Goal: Navigation & Orientation: Find specific page/section

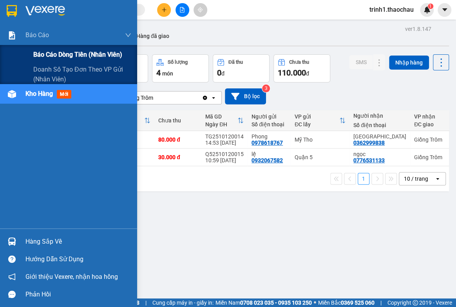
click at [60, 63] on div "Báo cáo dòng tiền (nhân viên)" at bounding box center [82, 55] width 98 height 20
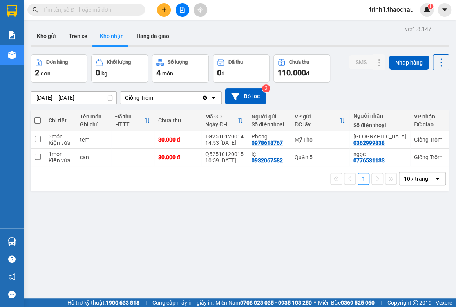
click at [206, 217] on div "ver 1.8.147 Kho gửi Trên xe Kho nhận Hàng đã giao Đơn hàng 2 đơn Khối lượng 0 k…" at bounding box center [239, 176] width 424 height 307
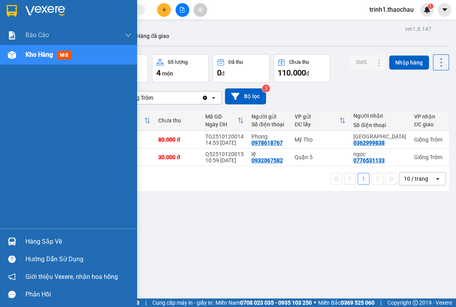
click at [29, 243] on div "Hàng sắp về" at bounding box center [78, 242] width 106 height 12
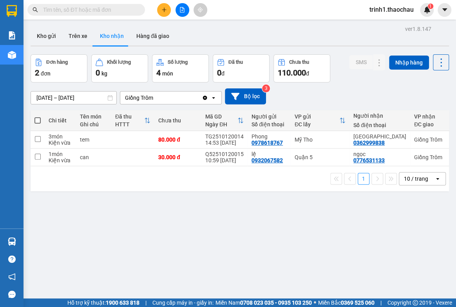
click at [395, 254] on section "Kết quả tìm kiếm ( 0 ) Bộ lọc No Data trinh1.thaochau 1 Báo cáo Báo cáo dòng ti…" at bounding box center [228, 153] width 456 height 307
click at [387, 223] on div "ver 1.8.147 Kho gửi Trên xe Kho nhận Hàng đã giao Đơn hàng 2 đơn Khối lượng 0 k…" at bounding box center [239, 176] width 424 height 307
click at [51, 36] on button "Kho gửi" at bounding box center [47, 36] width 32 height 19
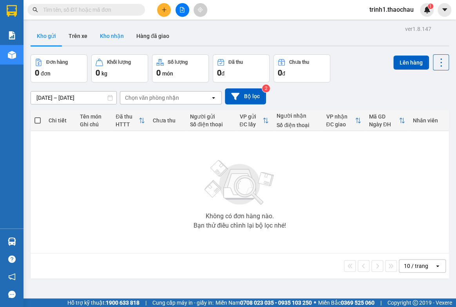
click at [114, 34] on button "Kho nhận" at bounding box center [112, 36] width 36 height 19
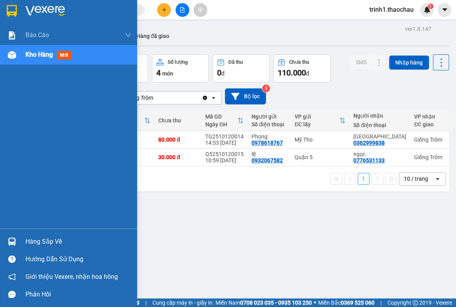
click at [35, 243] on div "Hàng sắp về" at bounding box center [78, 242] width 106 height 12
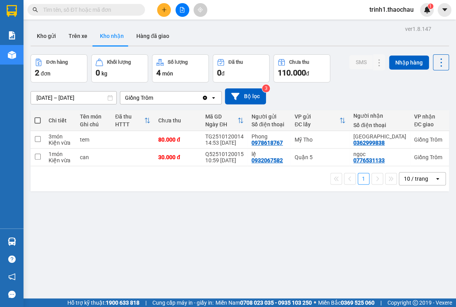
click at [434, 243] on section "Kết quả tìm kiếm ( 0 ) Bộ lọc No Data trinh1.thaochau 1 Báo cáo Báo cáo dòng ti…" at bounding box center [228, 153] width 456 height 307
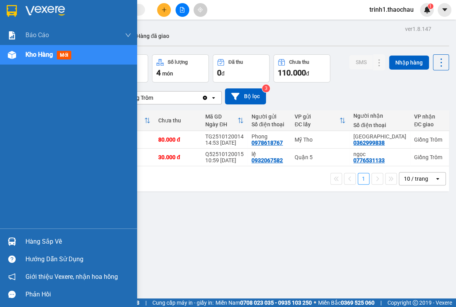
click at [47, 243] on div "Hàng sắp về" at bounding box center [78, 242] width 106 height 12
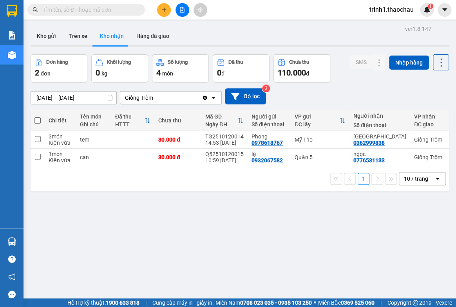
drag, startPoint x: 401, startPoint y: 233, endPoint x: 402, endPoint y: 222, distance: 11.0
click at [402, 222] on section "Kết quả tìm kiếm ( 0 ) Bộ lọc No Data trinh1.thaochau 1 Báo cáo Báo cáo dòng ti…" at bounding box center [228, 153] width 456 height 307
click at [47, 35] on button "Kho gửi" at bounding box center [47, 36] width 32 height 19
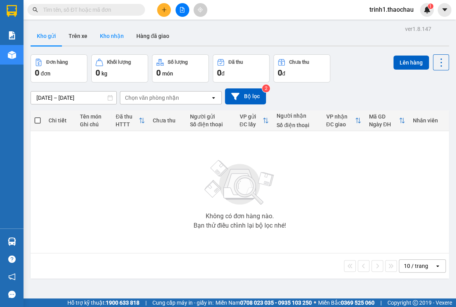
click at [114, 31] on button "Kho nhận" at bounding box center [112, 36] width 36 height 19
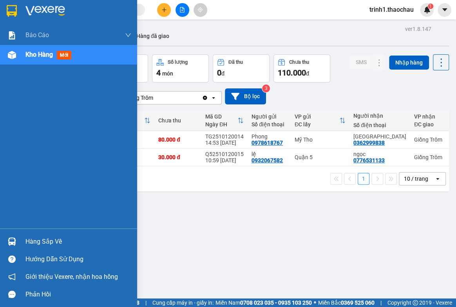
click at [25, 236] on div "Hàng sắp về" at bounding box center [68, 242] width 137 height 18
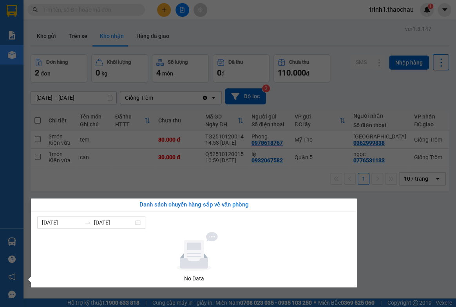
click at [418, 209] on section "Kết quả tìm kiếm ( 0 ) Bộ lọc No Data trinh1.thaochau 1 Báo cáo Báo cáo dòng ti…" at bounding box center [228, 153] width 456 height 307
